Goal: Information Seeking & Learning: Understand process/instructions

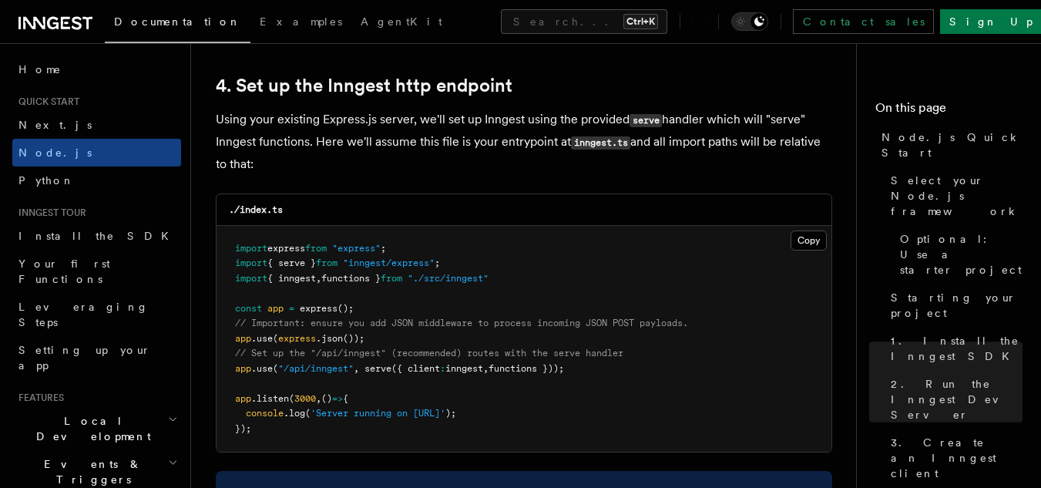
scroll to position [2333, 0]
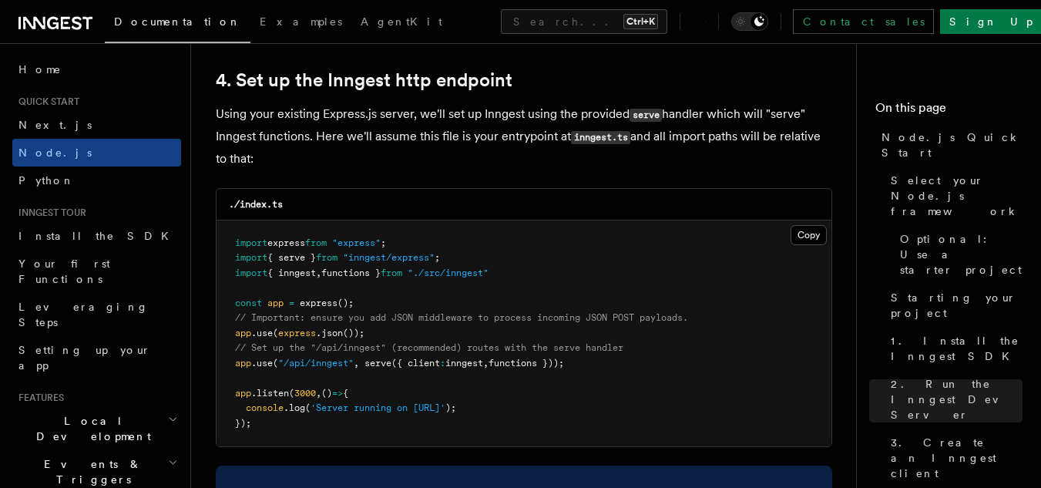
drag, startPoint x: 588, startPoint y: 361, endPoint x: 237, endPoint y: 366, distance: 351.3
click at [237, 366] on pre "import express from "express" ; import { serve } from "inngest/express" ; impor…" at bounding box center [523, 333] width 615 height 226
copy span "app .use ( "/api/inngest" , serve ({ client : inngest , functions }));"
click at [473, 255] on pre "import express from "express" ; import { serve } from "inngest/express" ; impor…" at bounding box center [523, 333] width 615 height 226
drag, startPoint x: 460, startPoint y: 257, endPoint x: 237, endPoint y: 260, distance: 223.4
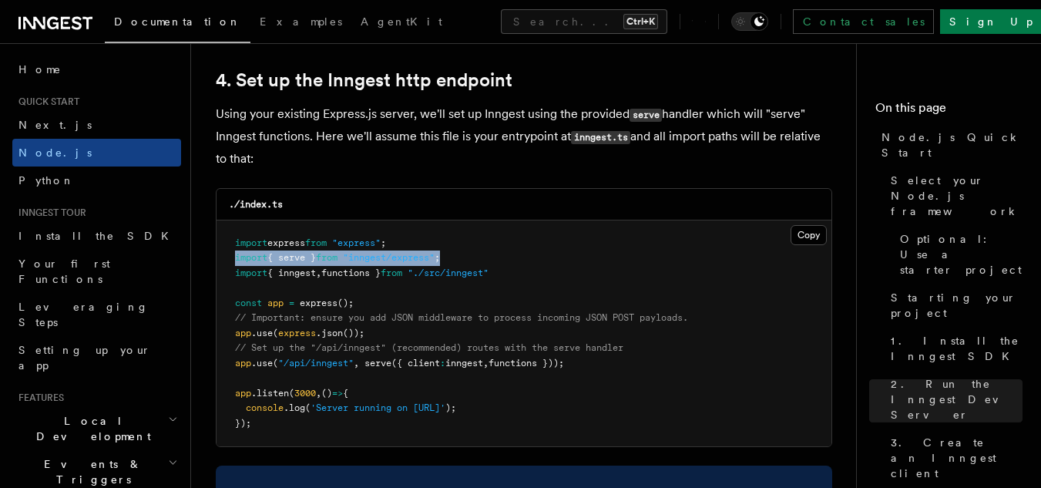
click at [237, 260] on pre "import express from "express" ; import { serve } from "inngest/express" ; impor…" at bounding box center [523, 333] width 615 height 226
copy span "import { serve } from "inngest/express" ;"
click at [525, 271] on pre "import express from "express" ; import { serve } from "inngest/express" ; impor…" at bounding box center [523, 333] width 615 height 226
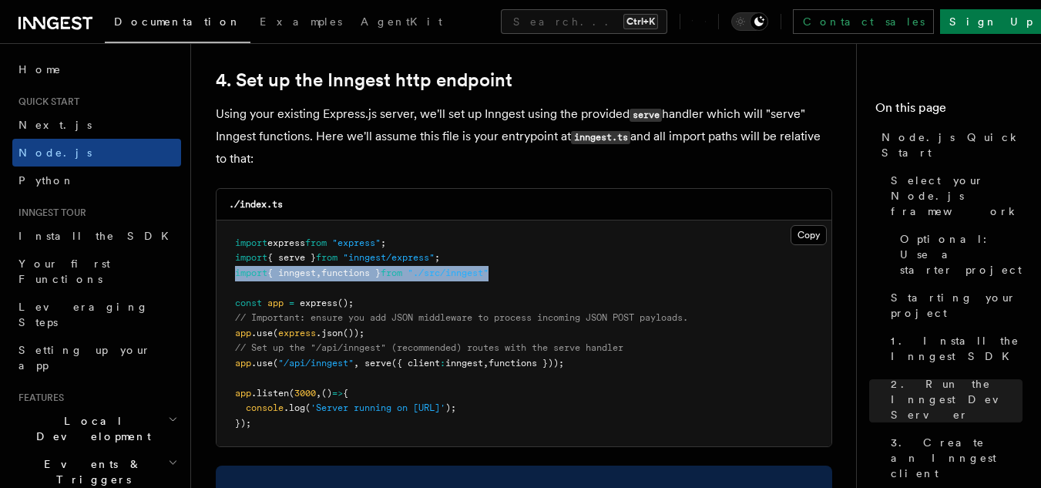
drag, startPoint x: 525, startPoint y: 271, endPoint x: 233, endPoint y: 275, distance: 292.0
click at [233, 275] on pre "import express from "express" ; import { serve } from "inngest/express" ; impor…" at bounding box center [523, 333] width 615 height 226
copy span "import { inngest , functions } from "./src/inngest""
